Goal: Information Seeking & Learning: Understand process/instructions

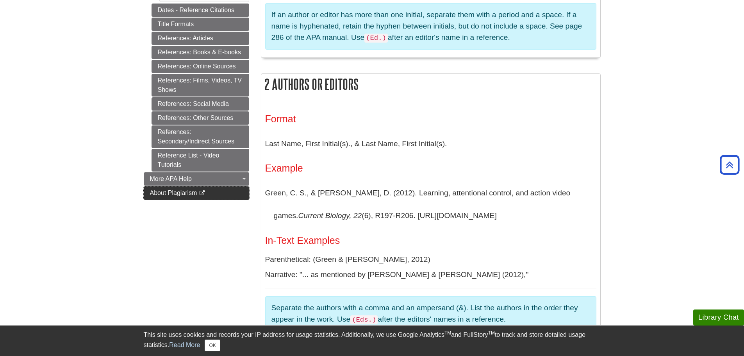
scroll to position [317, 0]
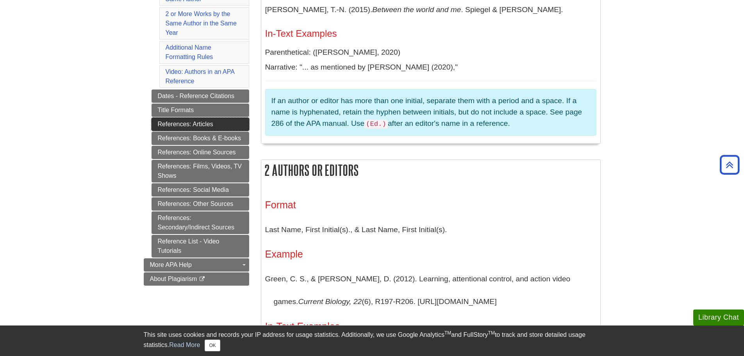
click at [204, 126] on link "References: Articles" at bounding box center [201, 124] width 98 height 13
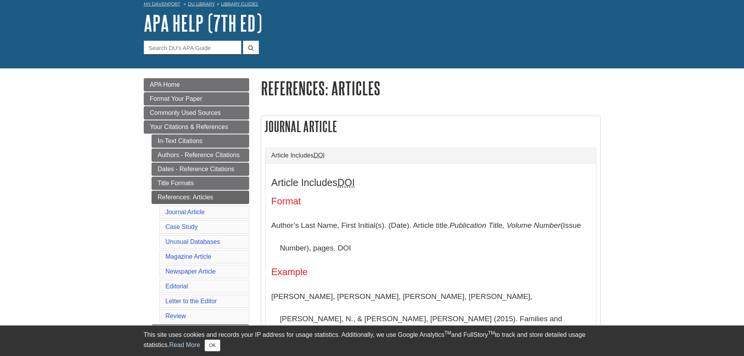
scroll to position [78, 0]
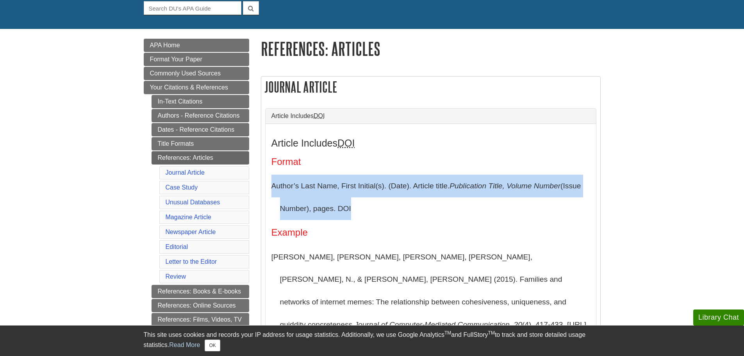
drag, startPoint x: 273, startPoint y: 184, endPoint x: 363, endPoint y: 202, distance: 91.6
click at [363, 202] on p "Author’s Last Name, First Initial(s). (Date). Article title. Publication Title,…" at bounding box center [431, 197] width 319 height 45
copy p "Author’s Last Name, First Initial(s). (Date). Article title. Publication Title,…"
click at [213, 104] on link "In-Text Citations" at bounding box center [201, 101] width 98 height 13
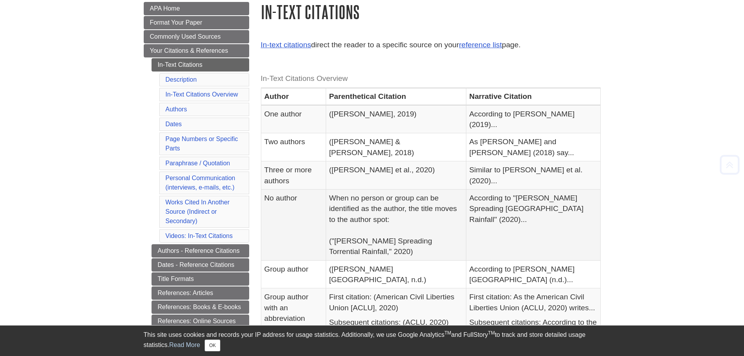
scroll to position [117, 0]
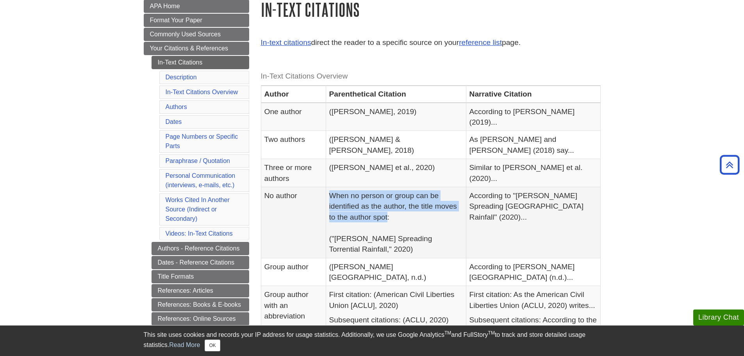
drag, startPoint x: 338, startPoint y: 171, endPoint x: 389, endPoint y: 192, distance: 54.6
click at [389, 192] on td "When no person or group can be identified as the author, the title moves to the…" at bounding box center [396, 222] width 140 height 71
copy td "When no person or group can be identified as the author, the title moves to the…"
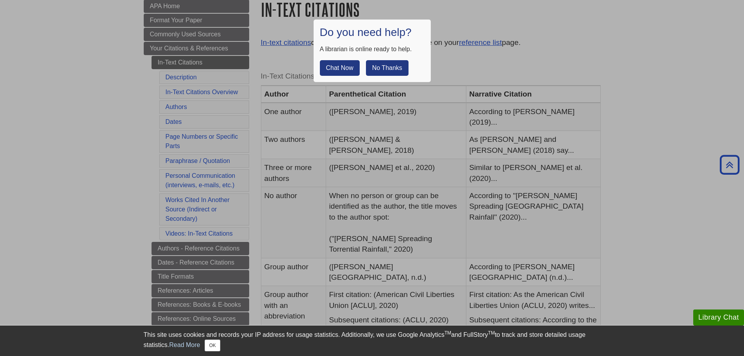
click at [431, 205] on div at bounding box center [372, 178] width 744 height 356
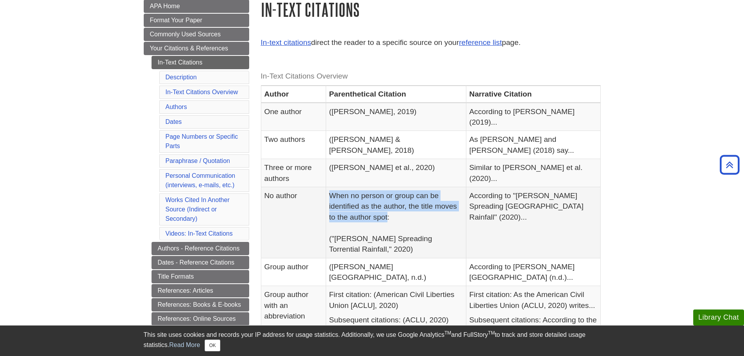
drag, startPoint x: 339, startPoint y: 174, endPoint x: 388, endPoint y: 192, distance: 51.7
click at [388, 192] on td "When no person or group can be identified as the author, the title moves to the…" at bounding box center [396, 222] width 140 height 71
copy td "When no person or group can be identified as the author, the title moves to the…"
click at [208, 251] on link "Authors - Reference Citations" at bounding box center [201, 248] width 98 height 13
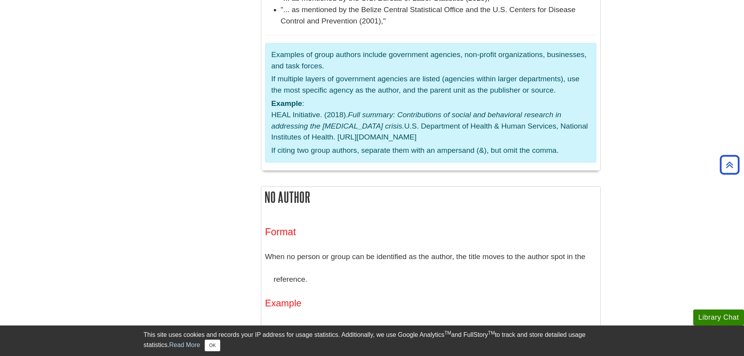
scroll to position [1915, 0]
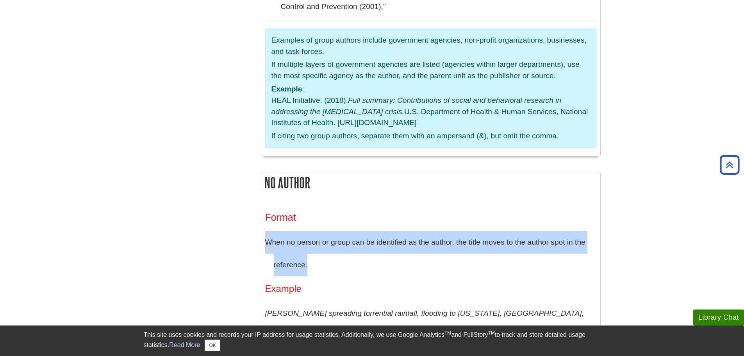
drag, startPoint x: 266, startPoint y: 150, endPoint x: 312, endPoint y: 167, distance: 49.6
click at [312, 231] on p "When no person or group can be identified as the author, the title moves to the…" at bounding box center [430, 253] width 331 height 45
copy p "When no person or group can be identified as the author, the title moves to the…"
